Goal: Information Seeking & Learning: Learn about a topic

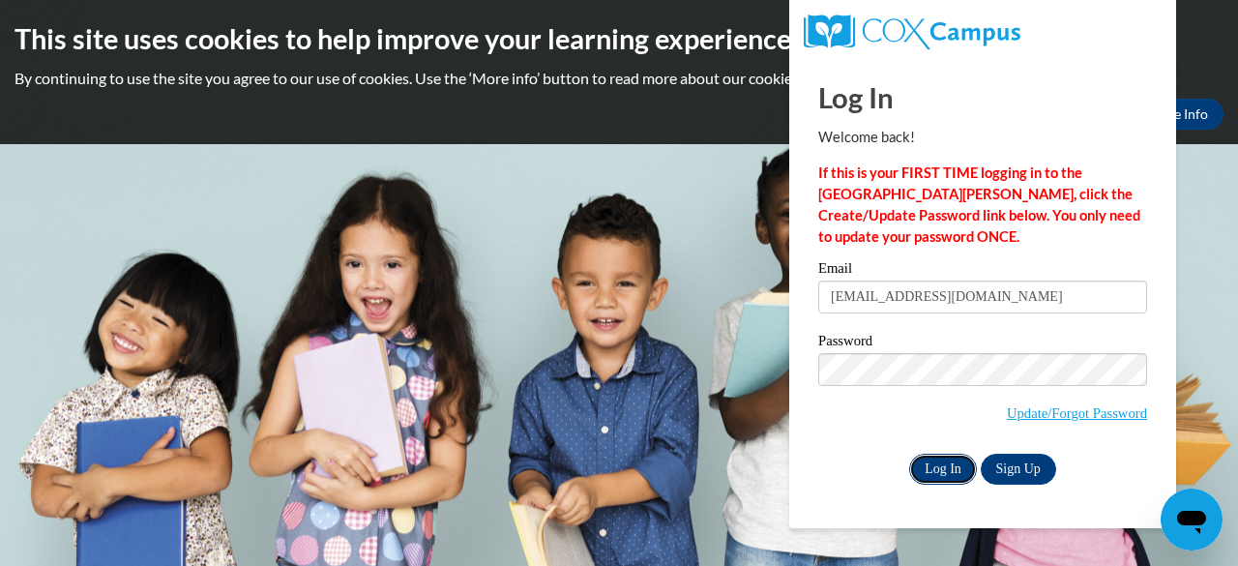
click at [936, 473] on input "Log In" at bounding box center [943, 469] width 68 height 31
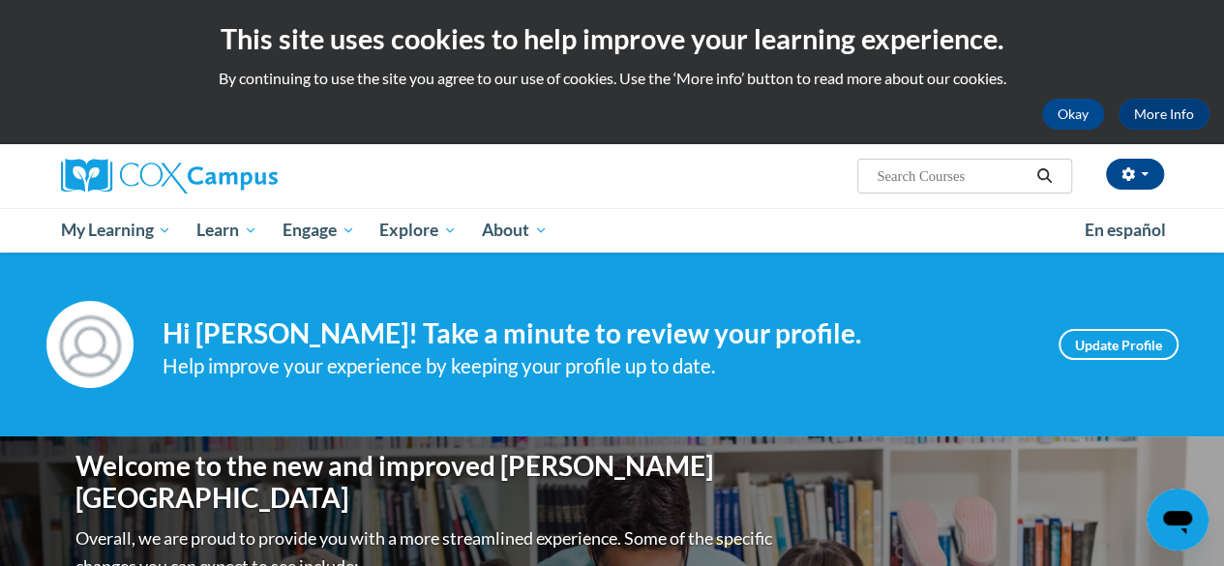
scroll to position [677, 0]
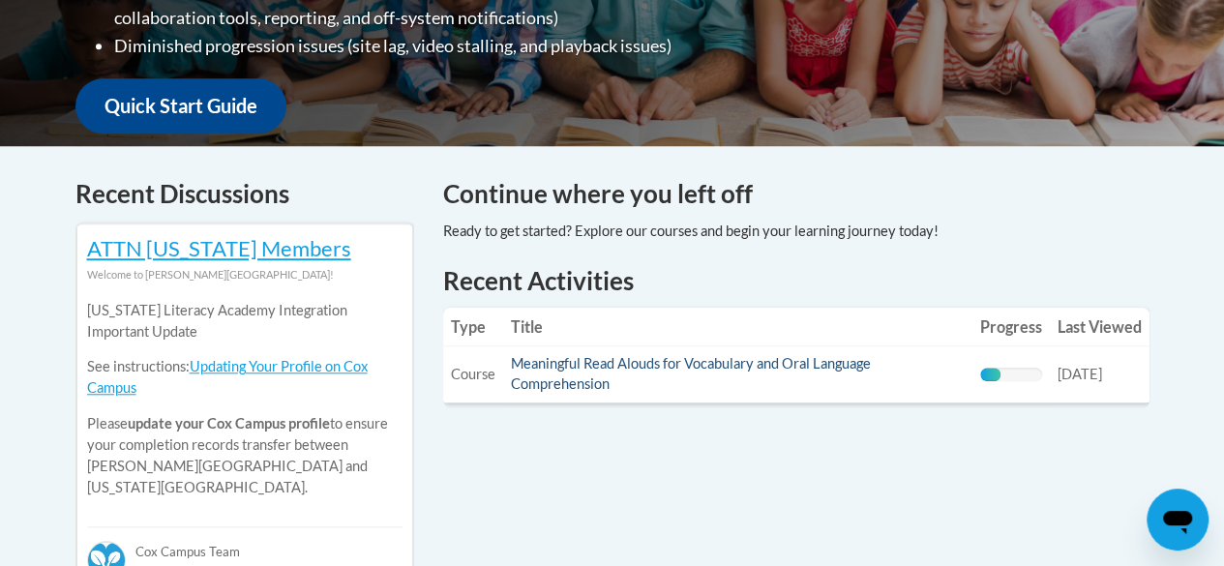
drag, startPoint x: 709, startPoint y: 351, endPoint x: 702, endPoint y: 370, distance: 19.6
click at [707, 357] on td "Title: Meaningful Read Alouds for Vocabulary and Oral Language Comprehension" at bounding box center [737, 374] width 469 height 56
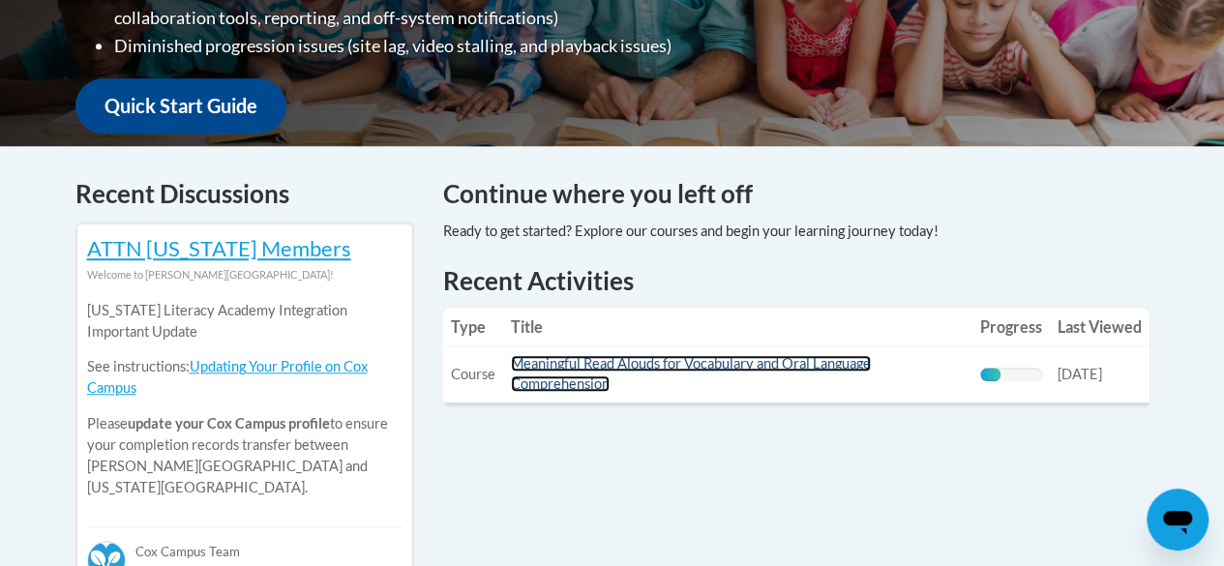
click at [701, 368] on link "Meaningful Read Alouds for Vocabulary and Oral Language Comprehension" at bounding box center [691, 373] width 360 height 37
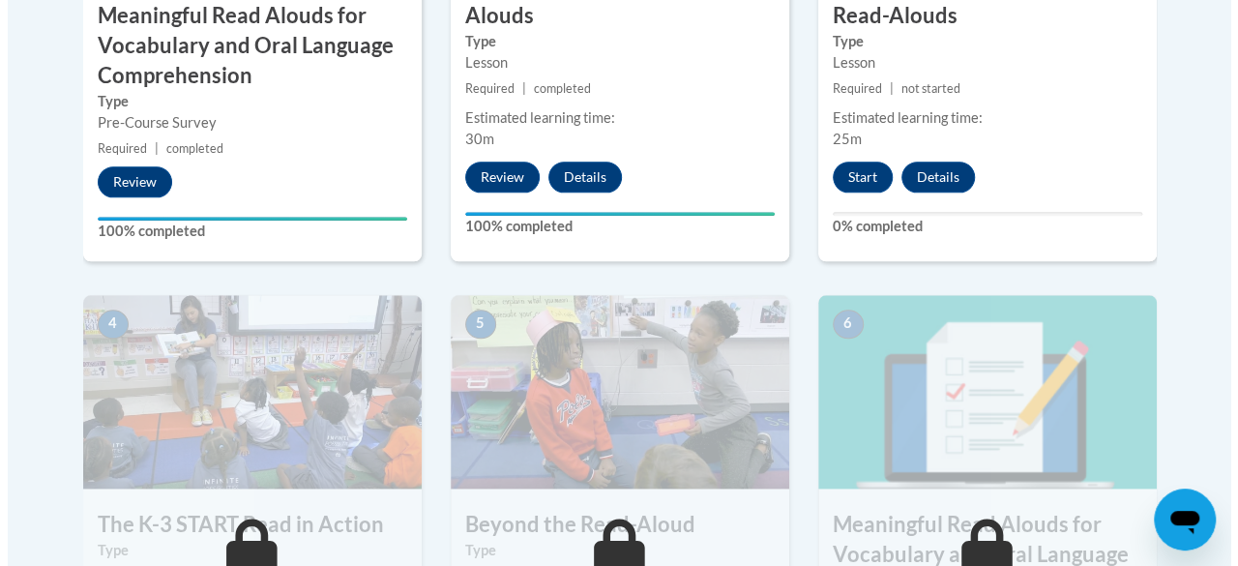
scroll to position [871, 0]
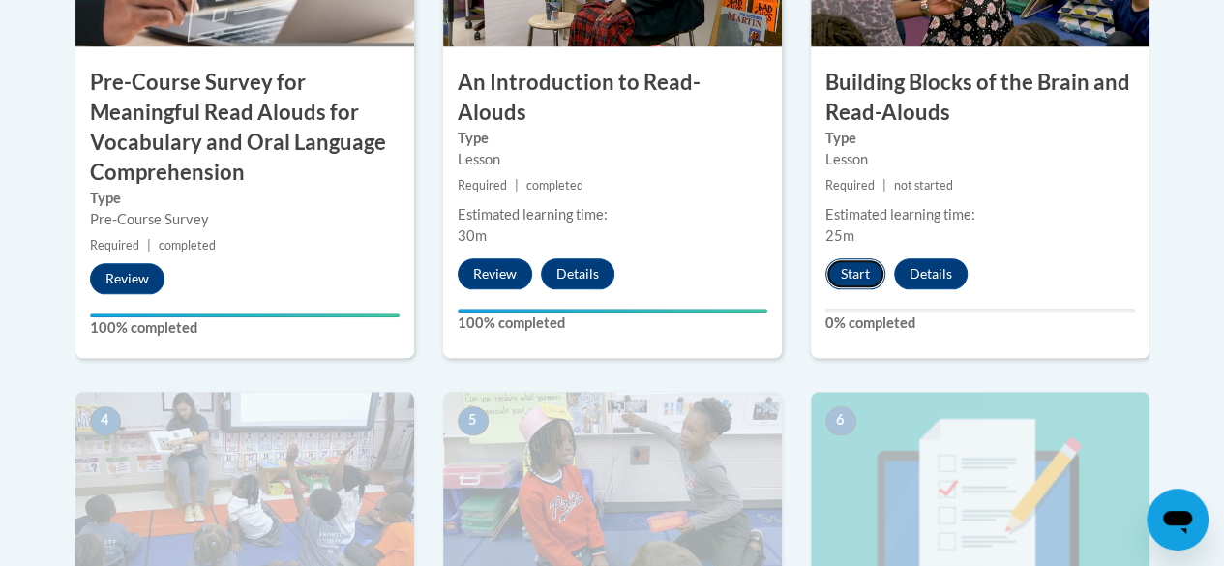
click at [841, 262] on button "Start" at bounding box center [855, 273] width 60 height 31
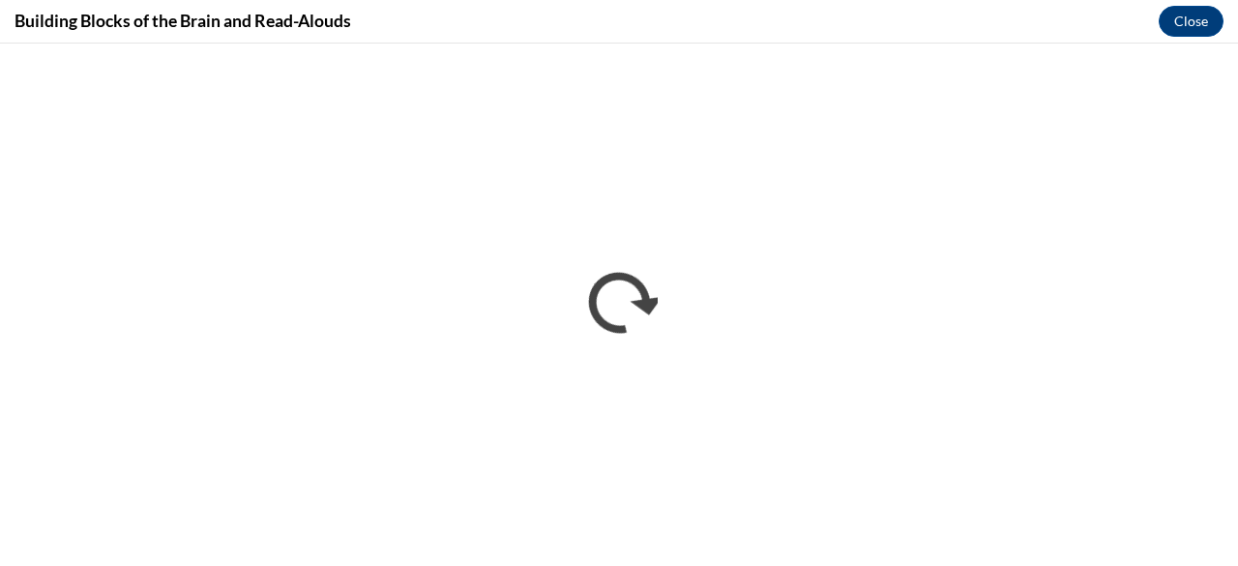
scroll to position [0, 0]
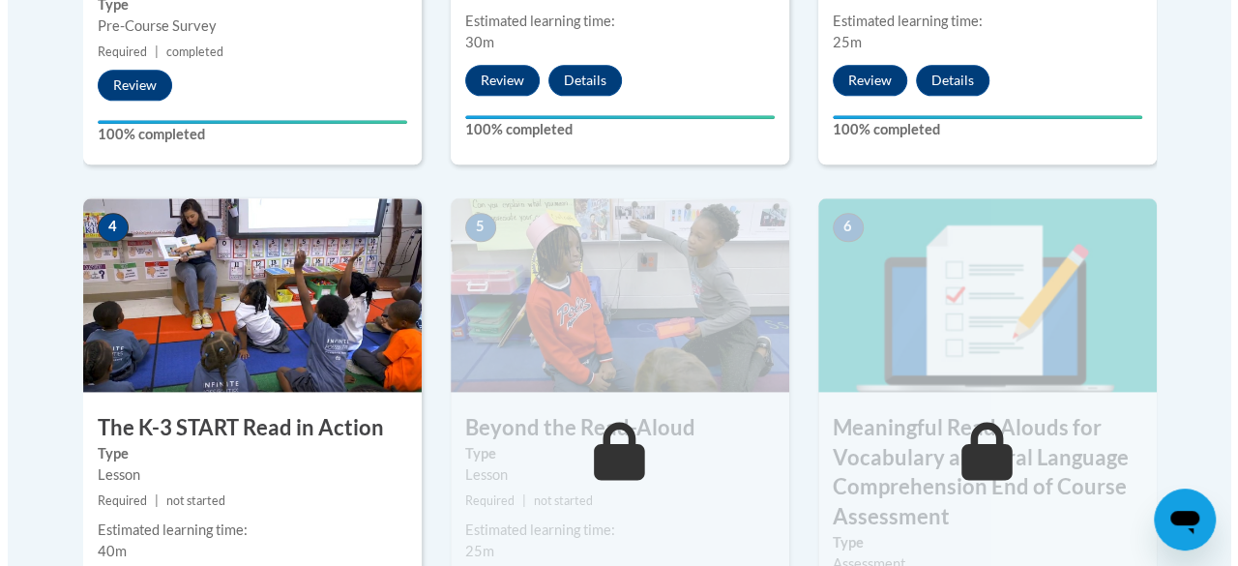
scroll to position [1161, 0]
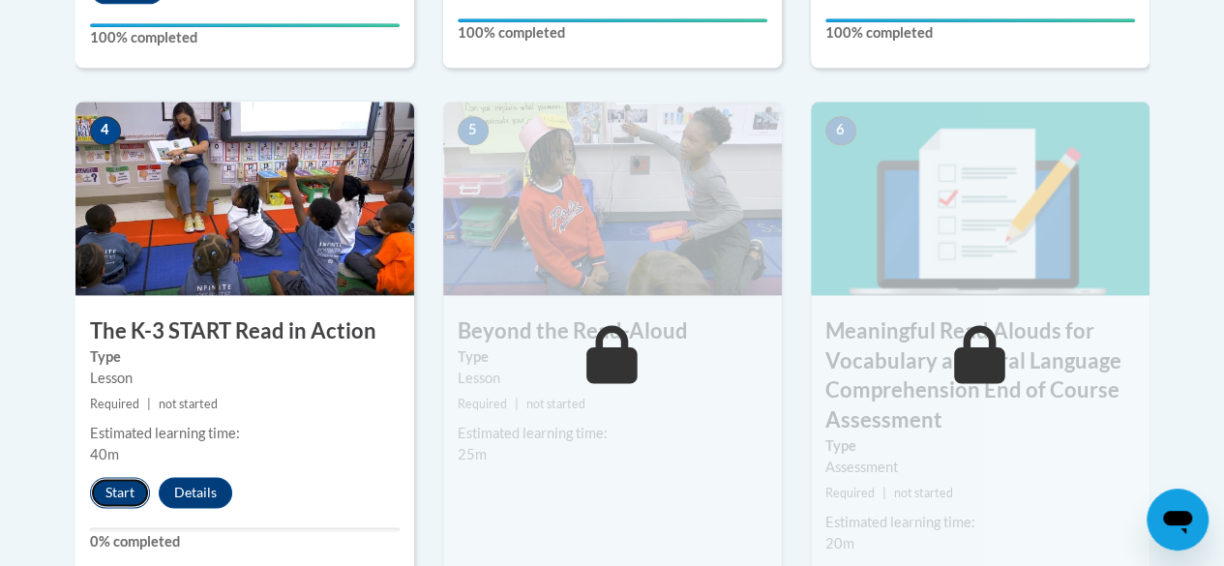
click at [106, 490] on button "Start" at bounding box center [120, 492] width 60 height 31
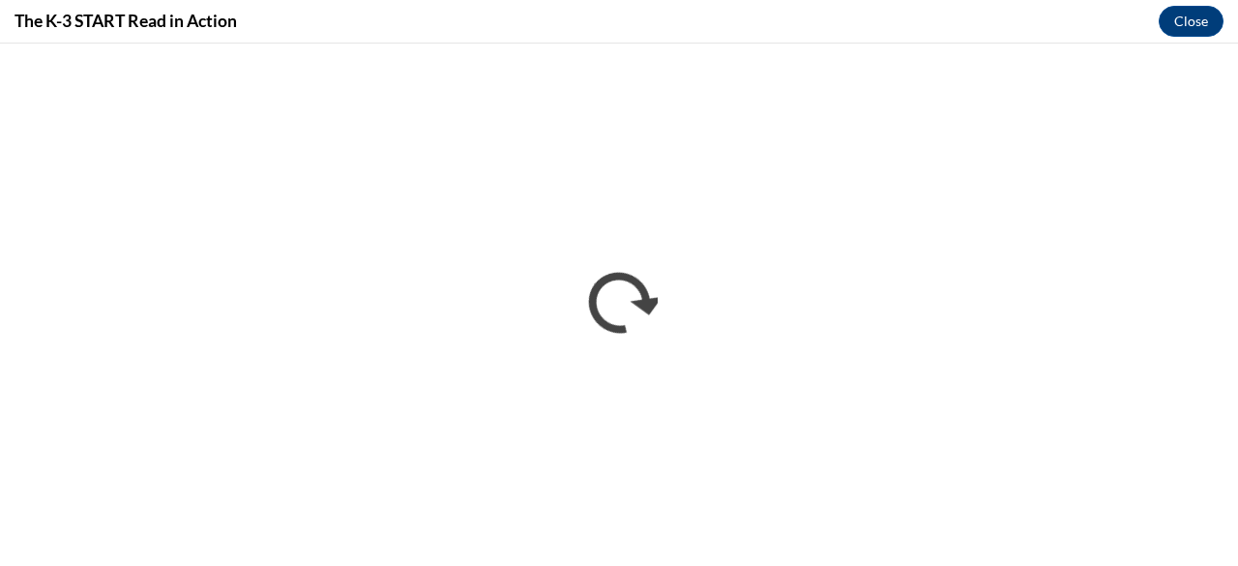
scroll to position [0, 0]
